Goal: Transaction & Acquisition: Book appointment/travel/reservation

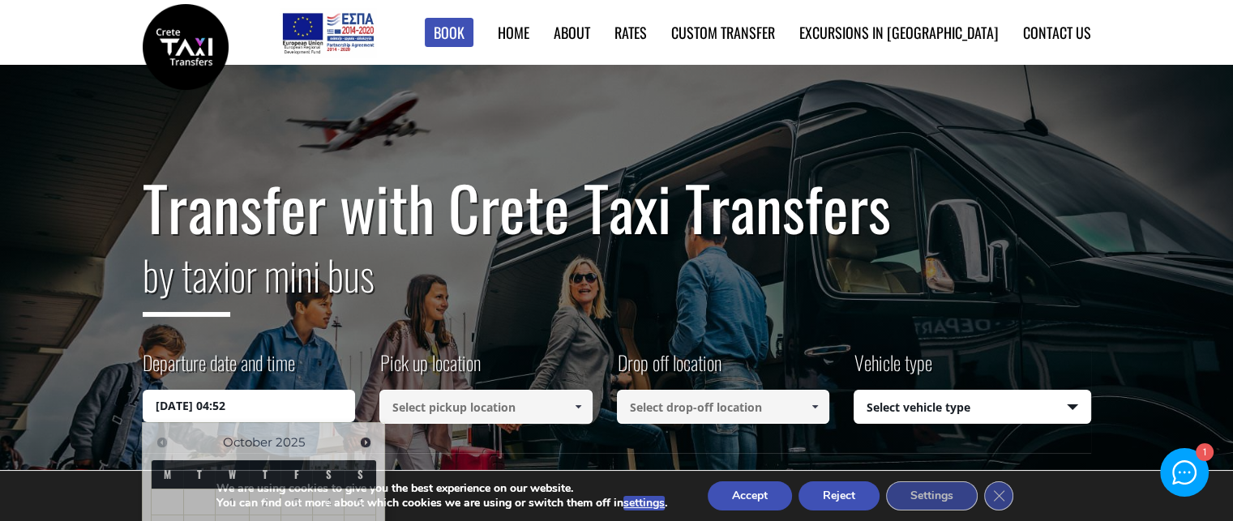
click at [264, 398] on input "16/10/2025 04:52" at bounding box center [249, 406] width 213 height 32
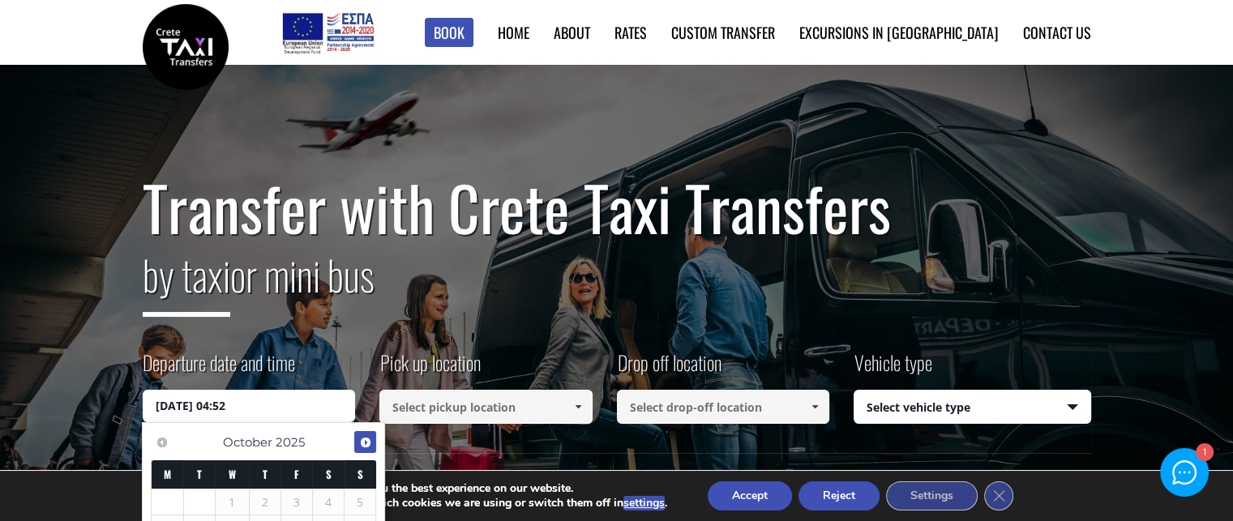
click at [360, 437] on span "Next" at bounding box center [365, 442] width 13 height 13
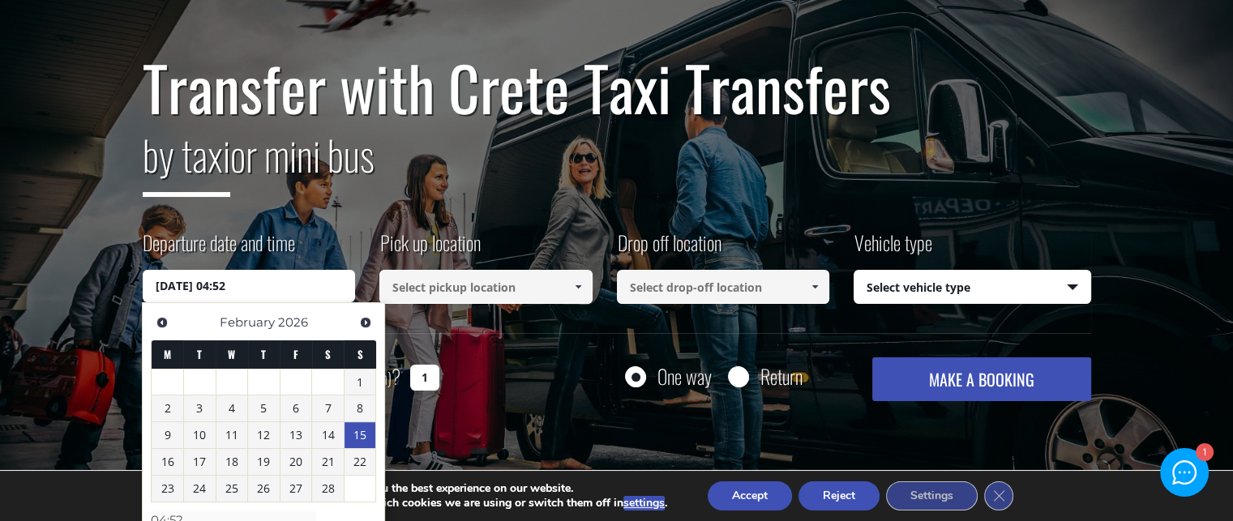
scroll to position [122, 0]
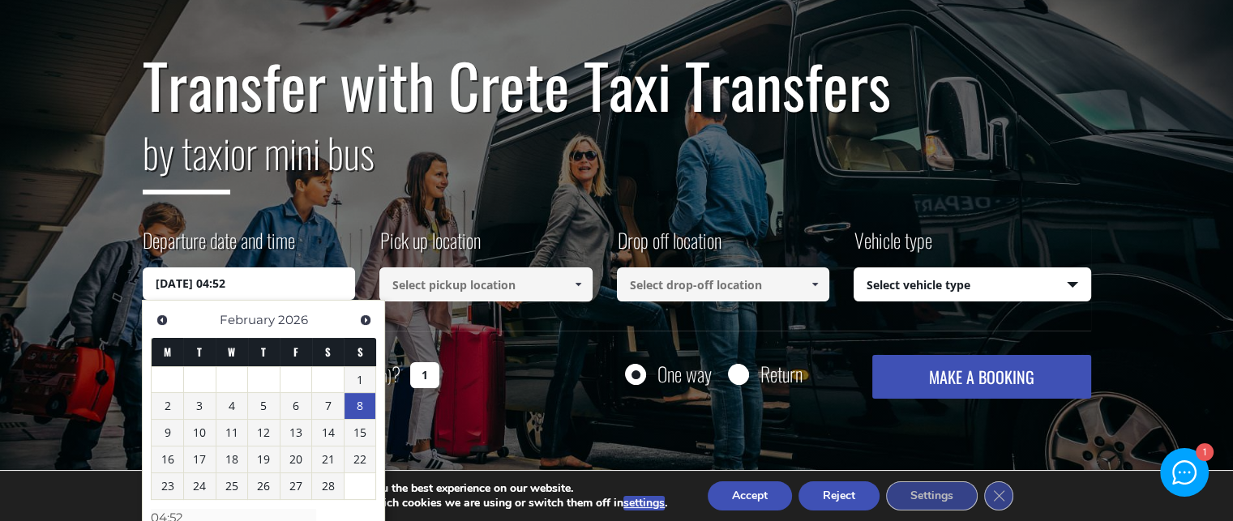
click at [357, 408] on link "8" at bounding box center [361, 406] width 32 height 26
type input "08/02/2026 00:00"
click at [357, 408] on link "8" at bounding box center [361, 406] width 32 height 26
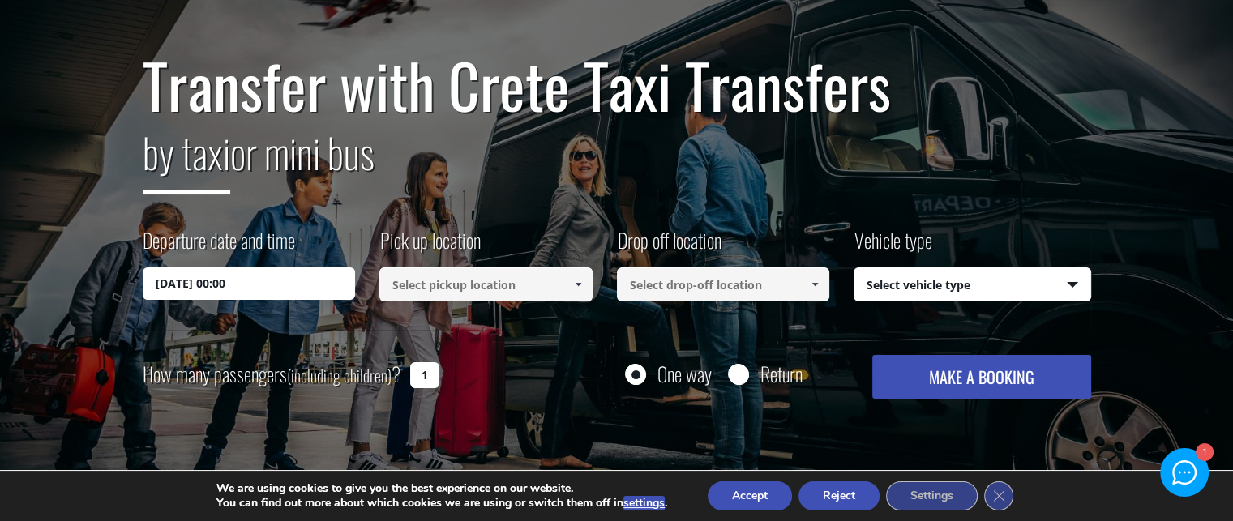
click at [575, 285] on span at bounding box center [578, 284] width 13 height 13
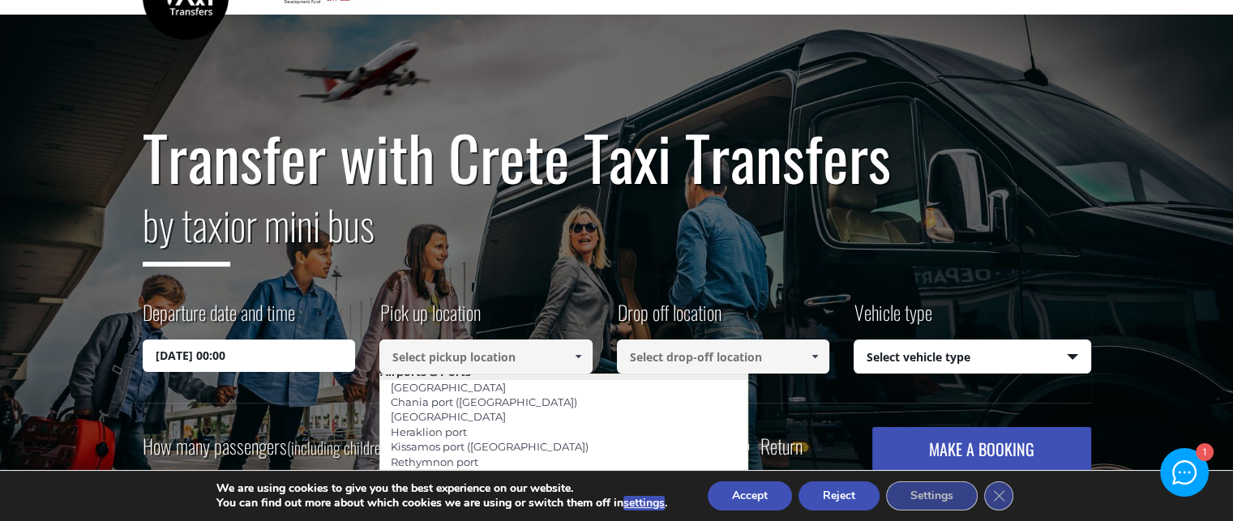
scroll to position [0, 0]
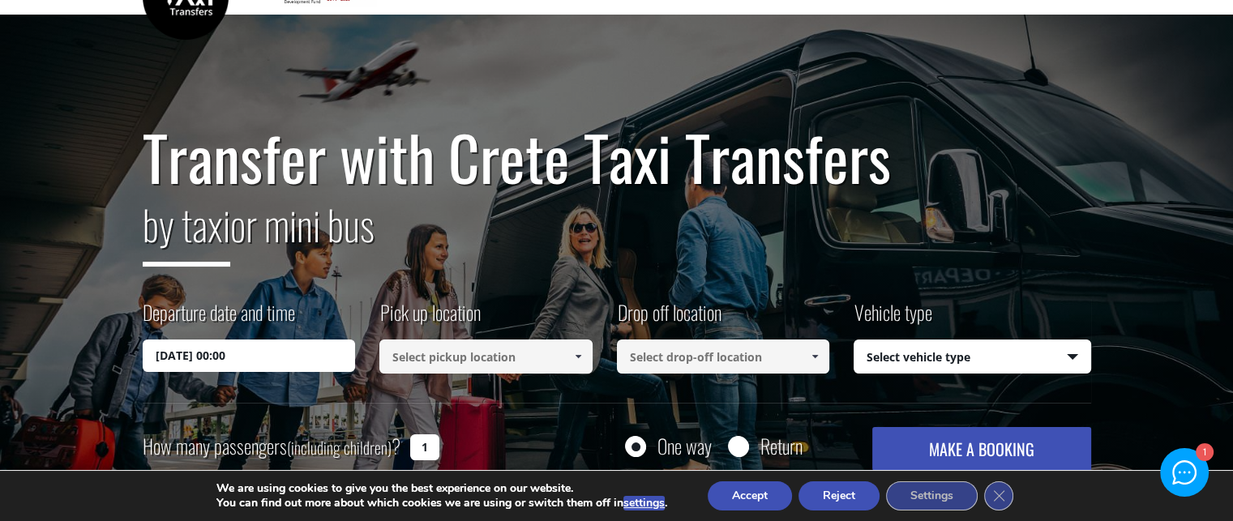
click at [585, 358] on link at bounding box center [577, 357] width 27 height 34
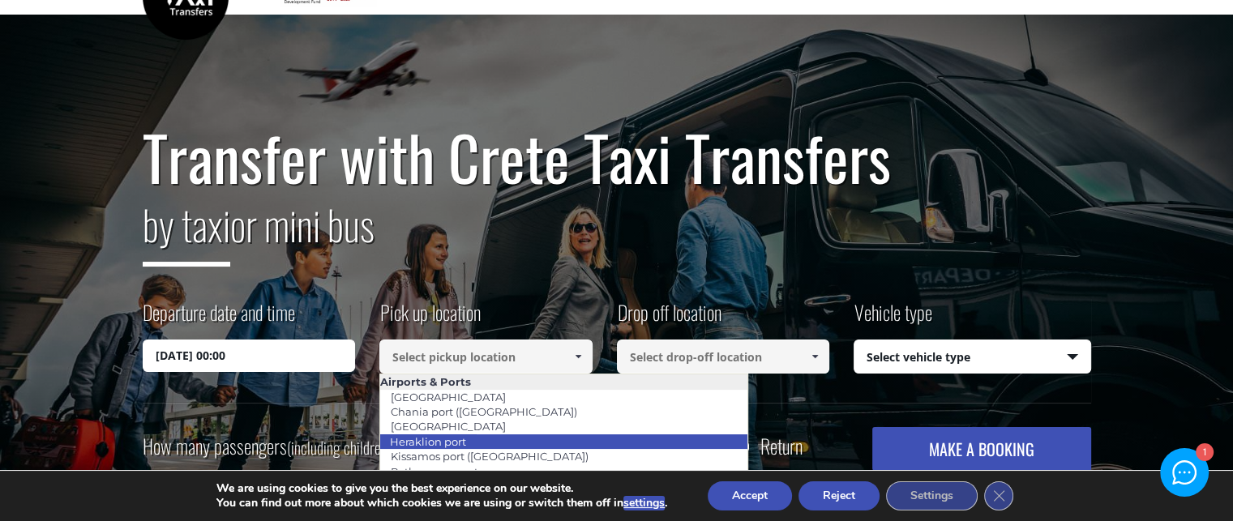
click at [496, 440] on li "Heraklion port" at bounding box center [563, 442] width 367 height 15
type input "Heraklion port"
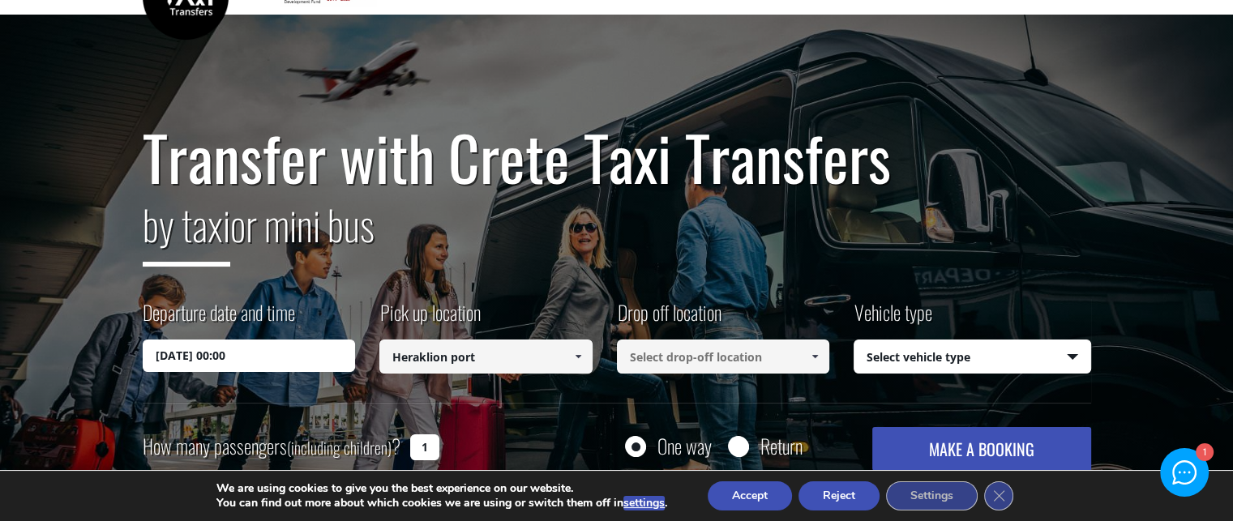
click at [812, 360] on span at bounding box center [814, 356] width 13 height 13
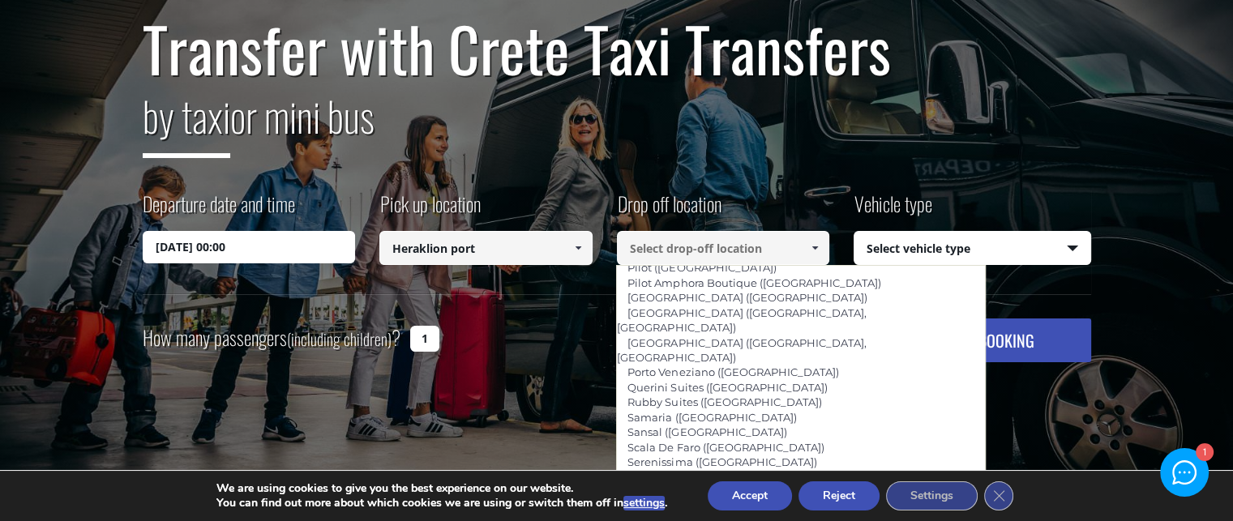
scroll to position [1069, 0]
type input "[GEOGRAPHIC_DATA]"
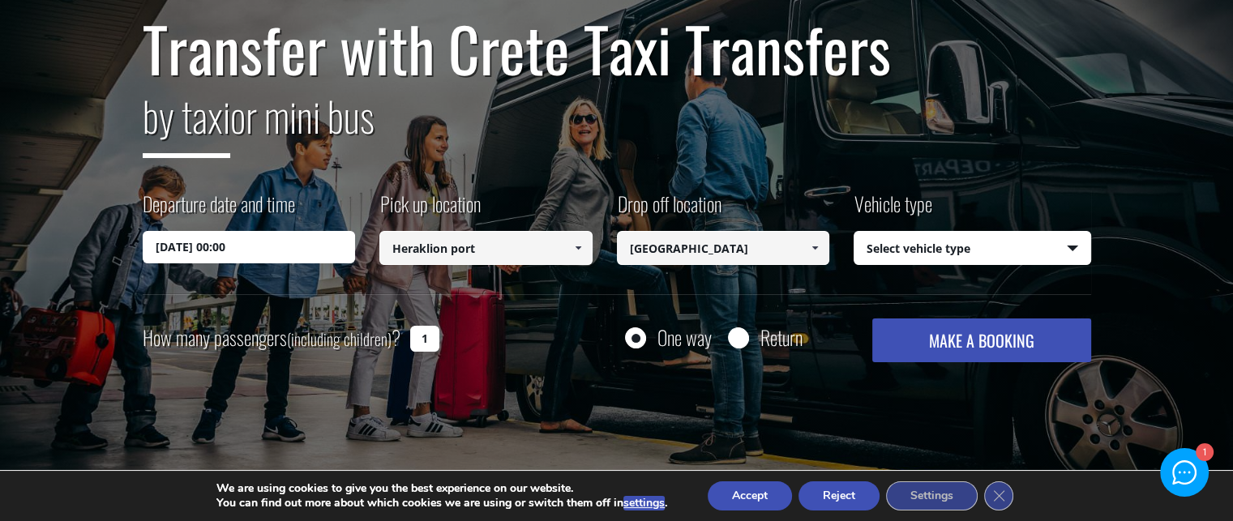
click at [1073, 236] on select "Select vehicle type Taxi (4 passengers) Mercedes E Class Mini Van (7 passengers…" at bounding box center [973, 249] width 236 height 34
select select "542"
click at [855, 232] on select "Select vehicle type Taxi (4 passengers) Mercedes E Class Mini Van (7 passengers…" at bounding box center [973, 249] width 236 height 34
click at [435, 332] on input "1" at bounding box center [424, 339] width 29 height 26
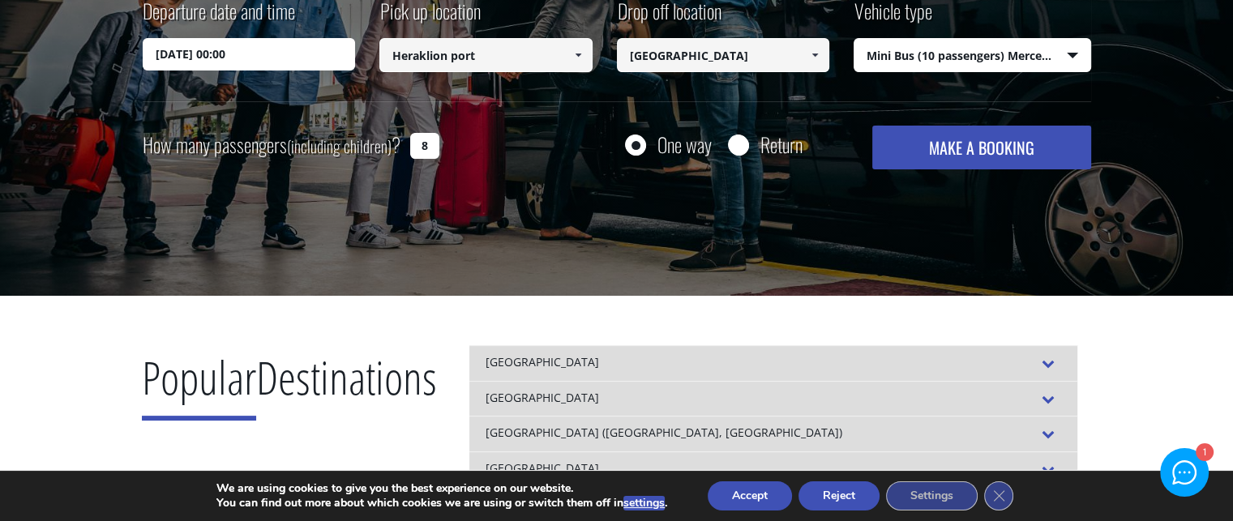
scroll to position [350, 0]
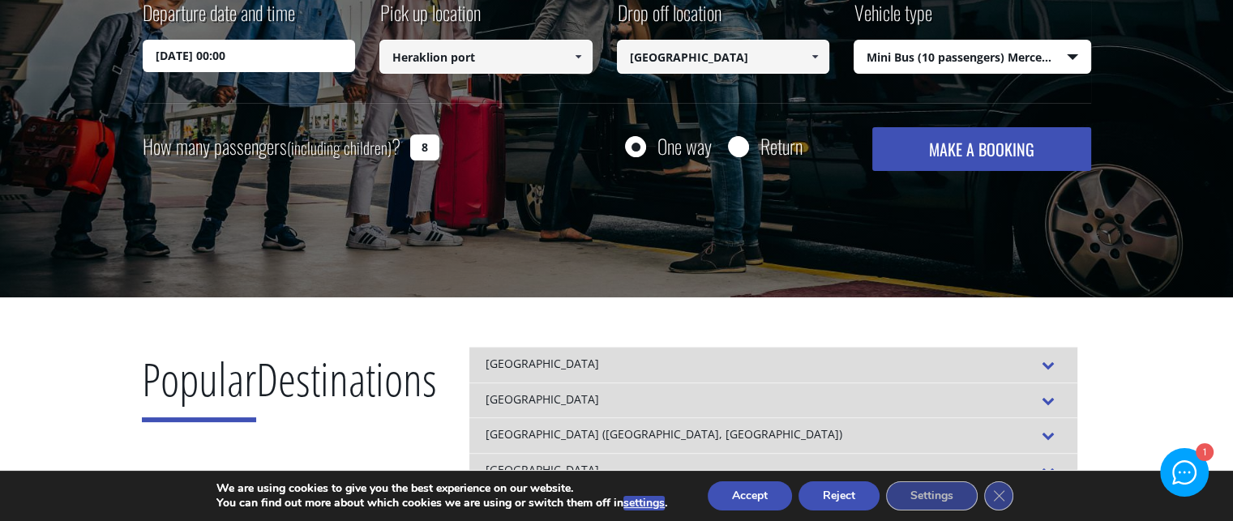
type input "8"
click at [968, 142] on button "MAKE A BOOKING" at bounding box center [981, 149] width 218 height 44
